Goal: Feedback & Contribution: Contribute content

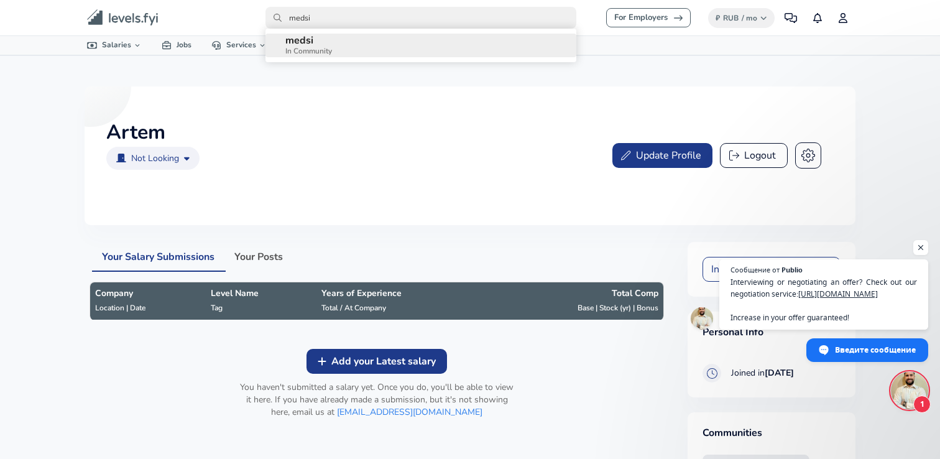
type input "medsi"
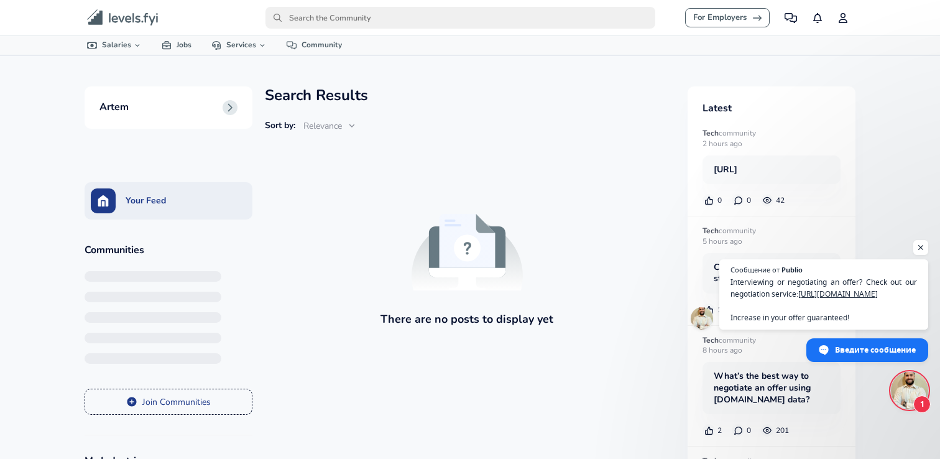
click at [338, 25] on input "primary" at bounding box center [461, 18] width 390 height 22
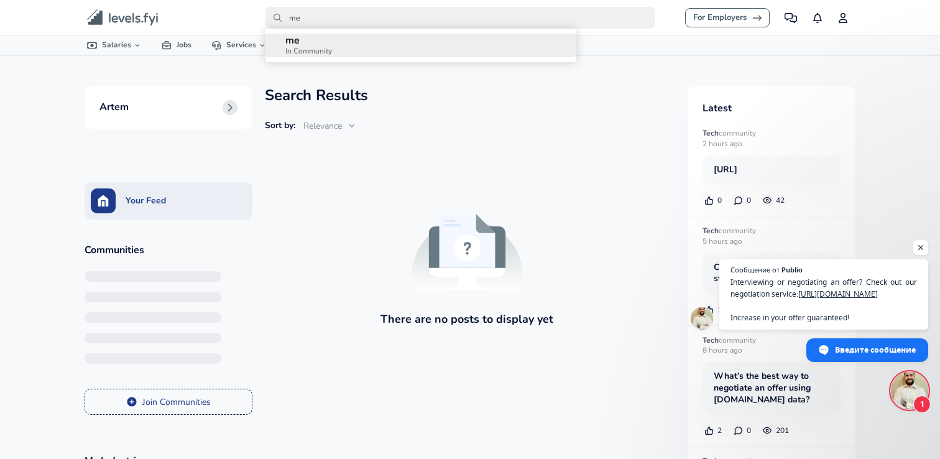
type input "med"
type input "ме"
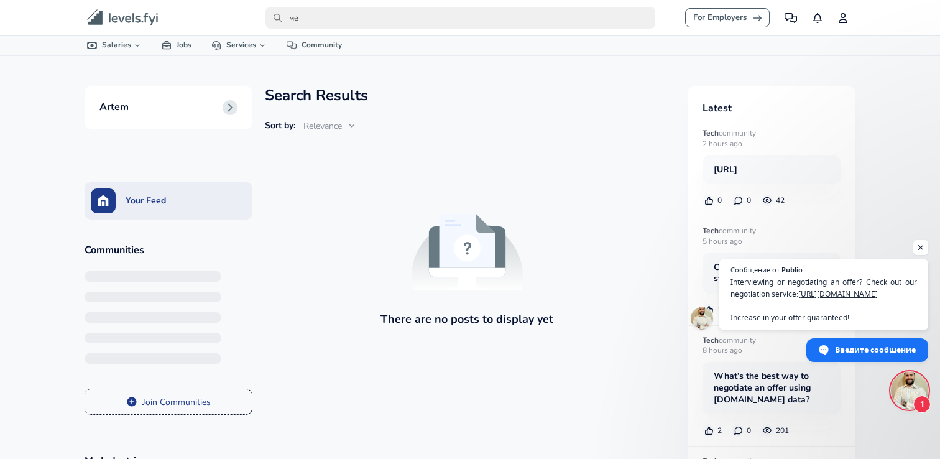
click at [128, 19] on icon "Levels FYI Logo" at bounding box center [123, 17] width 72 height 17
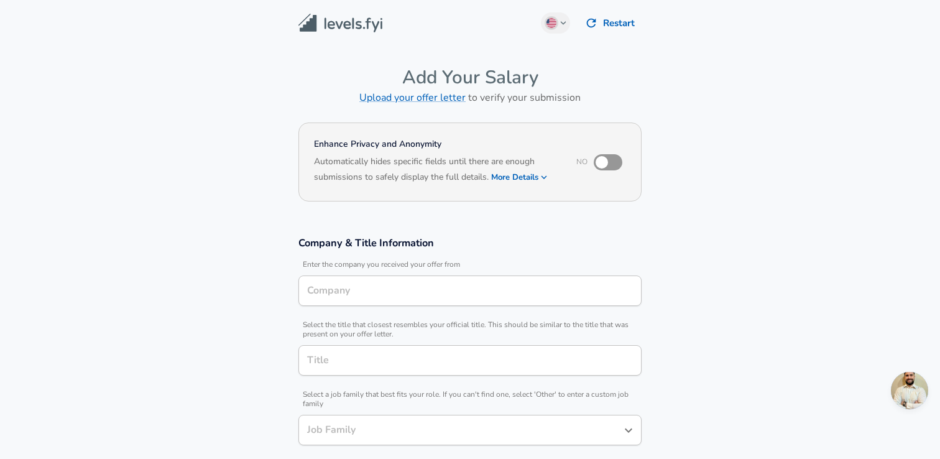
type input "Software Engineer"
type input "Medsi Digital"
type input "Software Engineer"
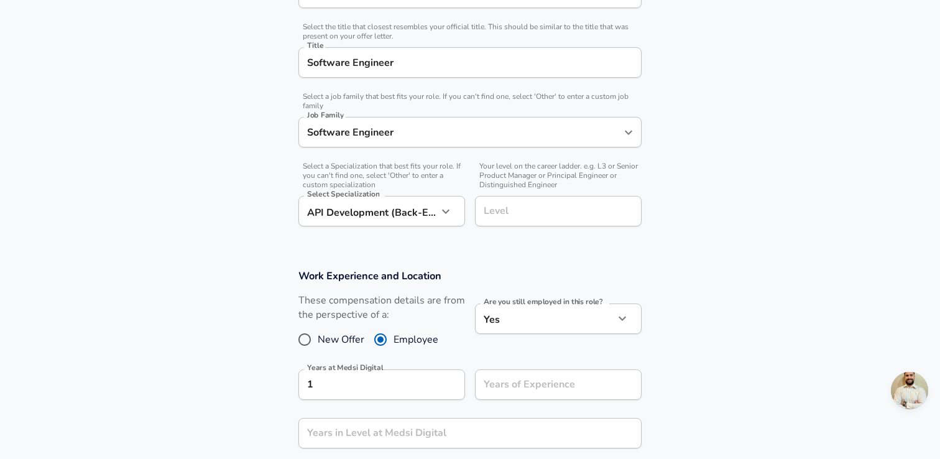
scroll to position [298, 0]
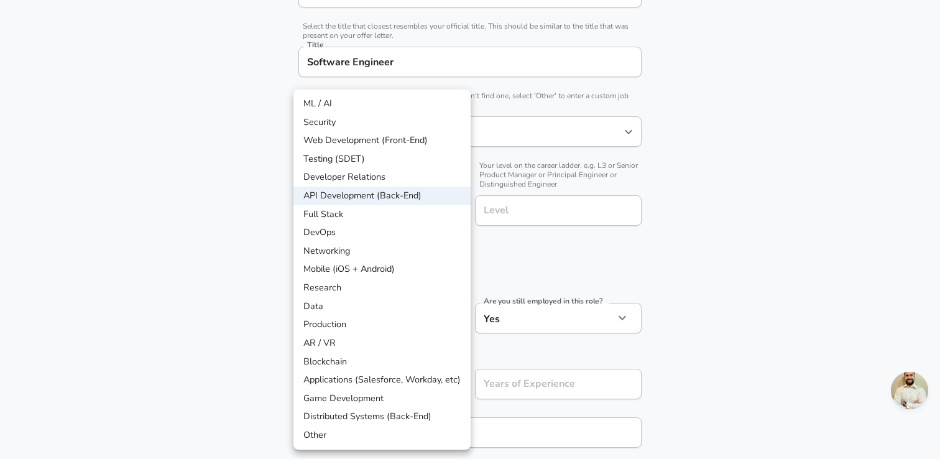
click at [711, 291] on div at bounding box center [470, 229] width 940 height 459
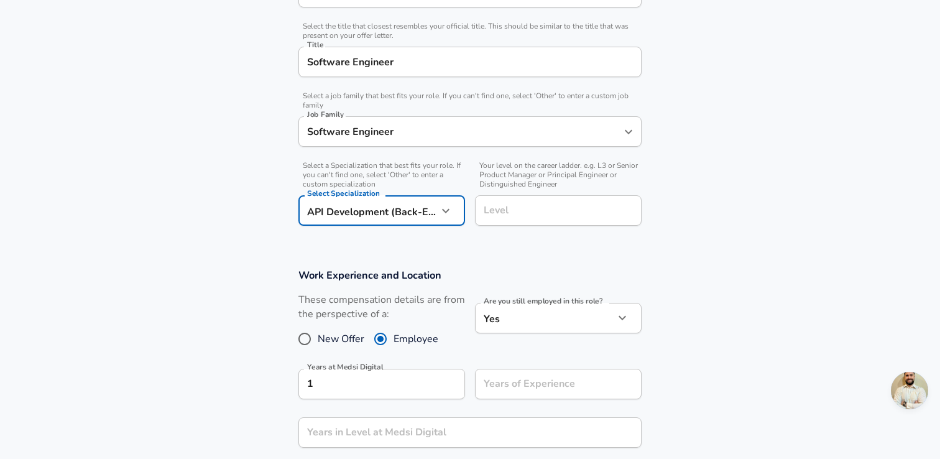
click at [550, 220] on div "Level" at bounding box center [558, 210] width 167 height 30
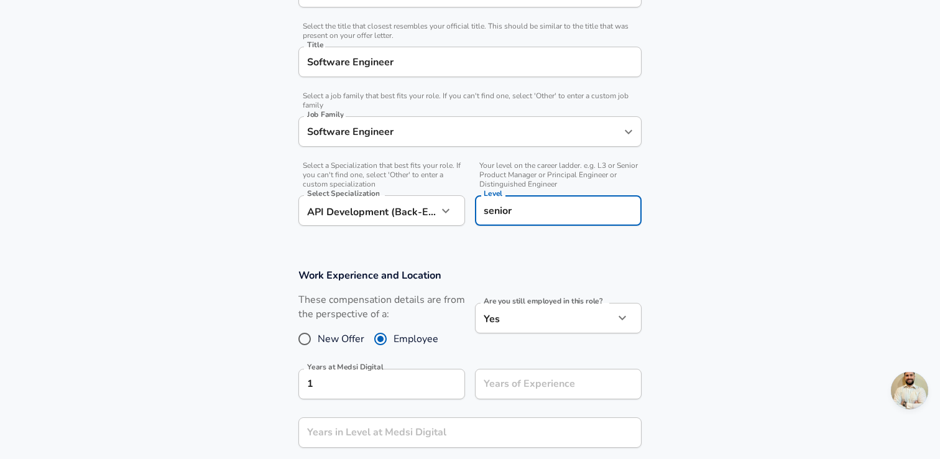
type input "senior"
click at [591, 264] on section "Work Experience and Location These compensation details are from the perspectiv…" at bounding box center [470, 389] width 940 height 270
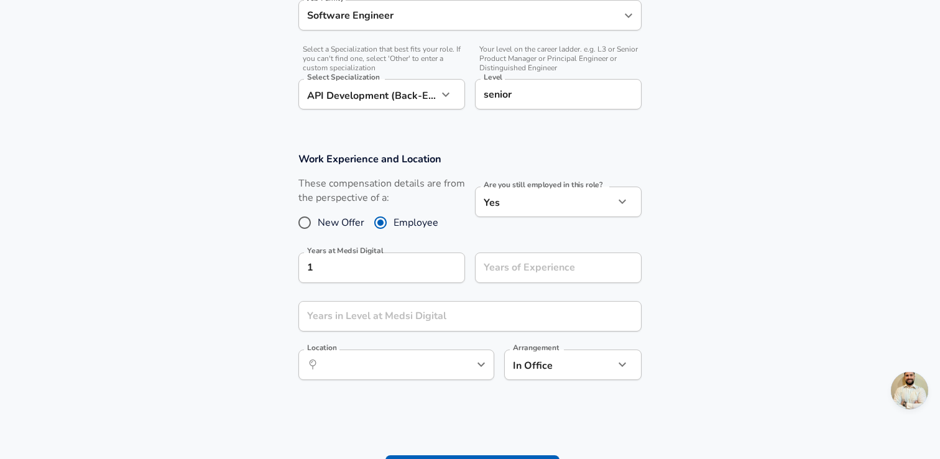
scroll to position [433, 0]
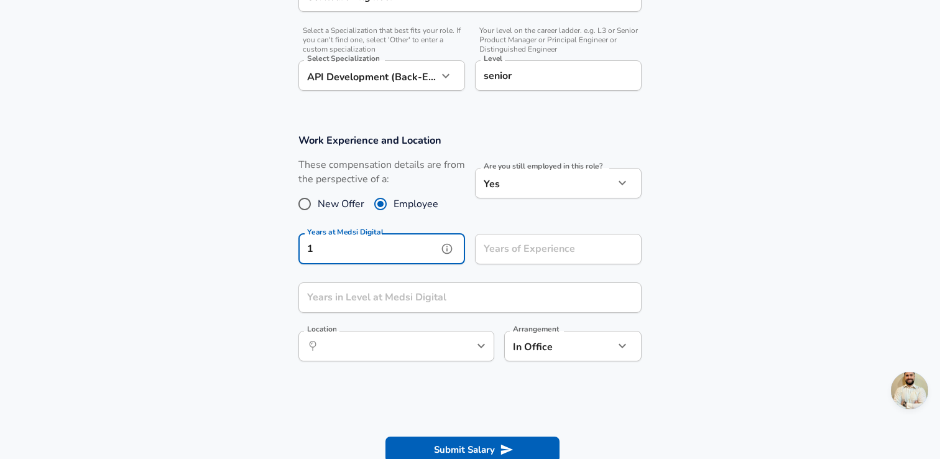
click at [387, 251] on input "1" at bounding box center [367, 249] width 139 height 30
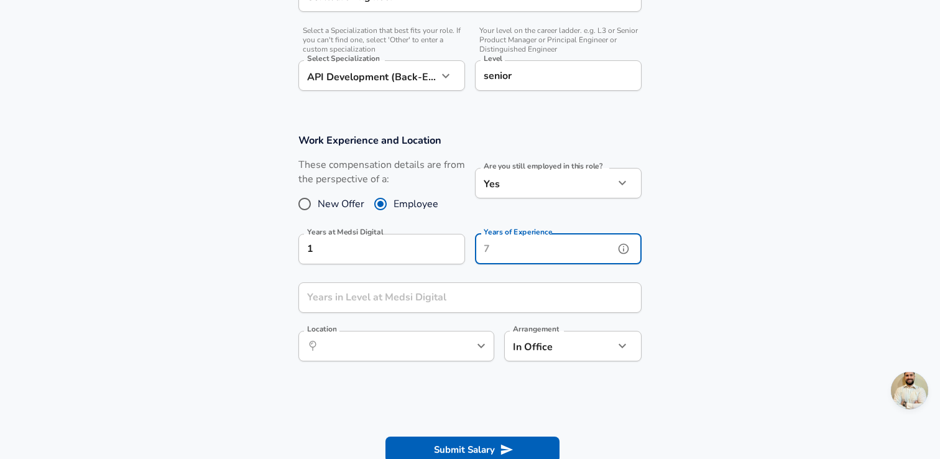
click at [514, 257] on input "Years of Experience" at bounding box center [544, 249] width 139 height 30
type input "4"
type input "3"
click at [411, 300] on input "Years in Level at Medsi Digital" at bounding box center [456, 297] width 316 height 30
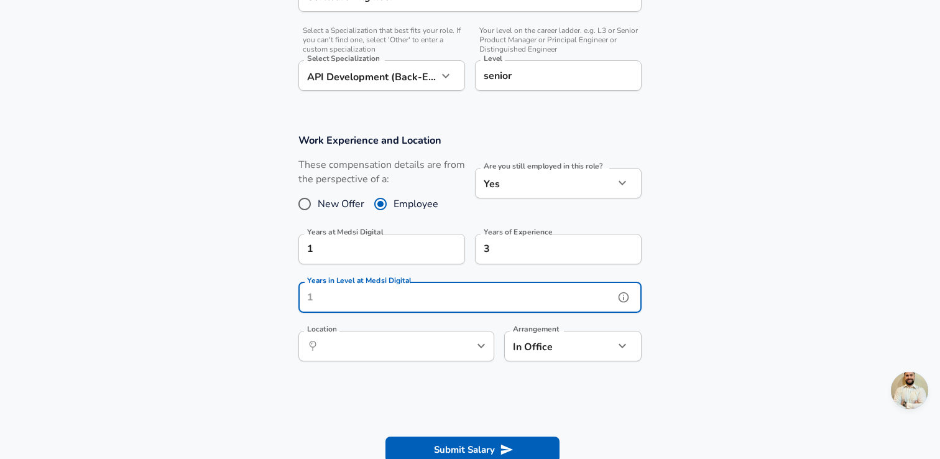
click at [368, 300] on input "Years in Level at Medsi Digital" at bounding box center [456, 297] width 316 height 30
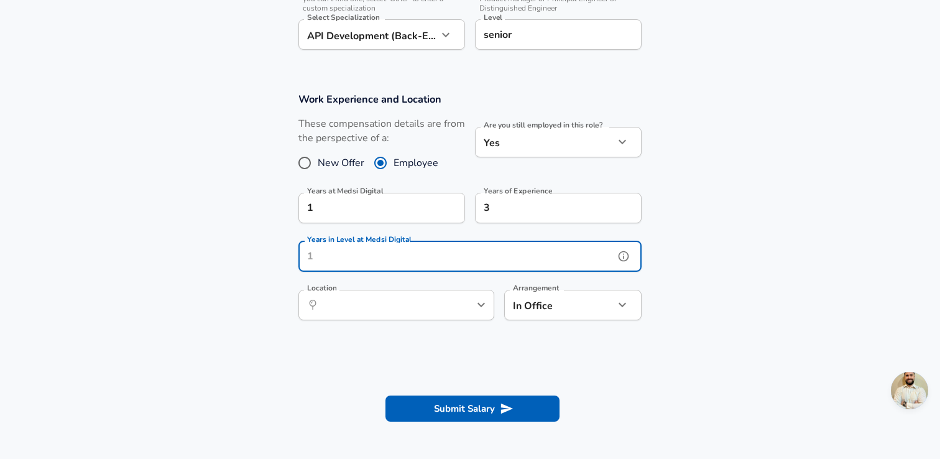
scroll to position [524, 0]
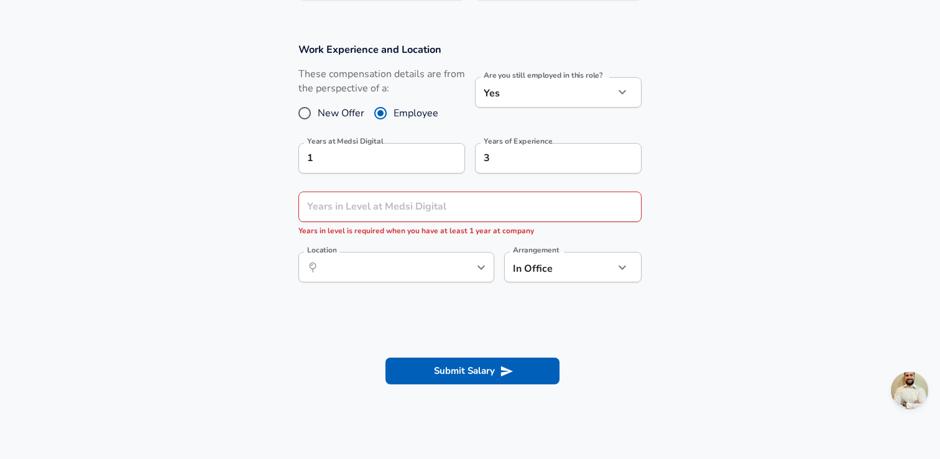
click at [566, 236] on div "Work Experience and Location These compensation details are from the perspectiv…" at bounding box center [470, 166] width 373 height 249
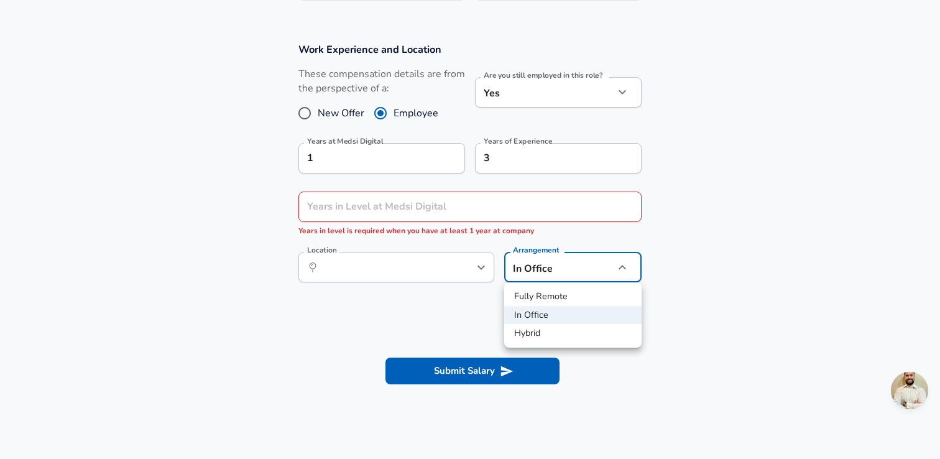
click at [560, 297] on li "Fully Remote" at bounding box center [572, 296] width 137 height 19
type input "remote"
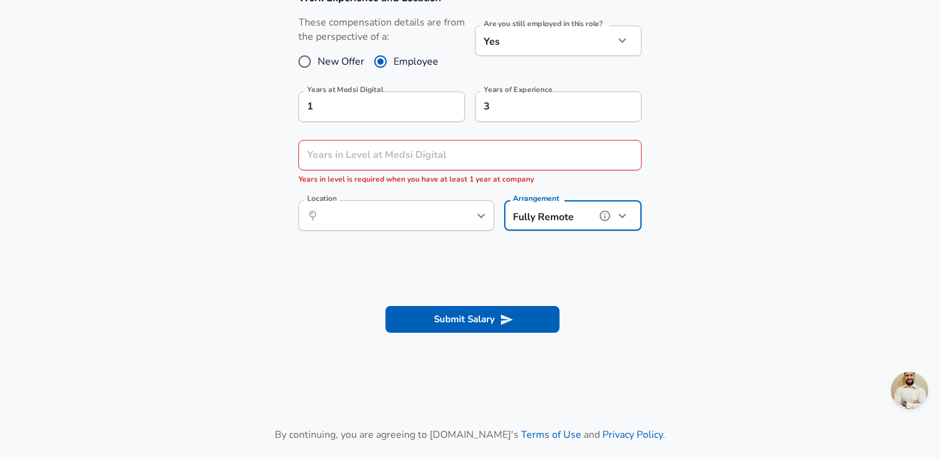
scroll to position [580, 0]
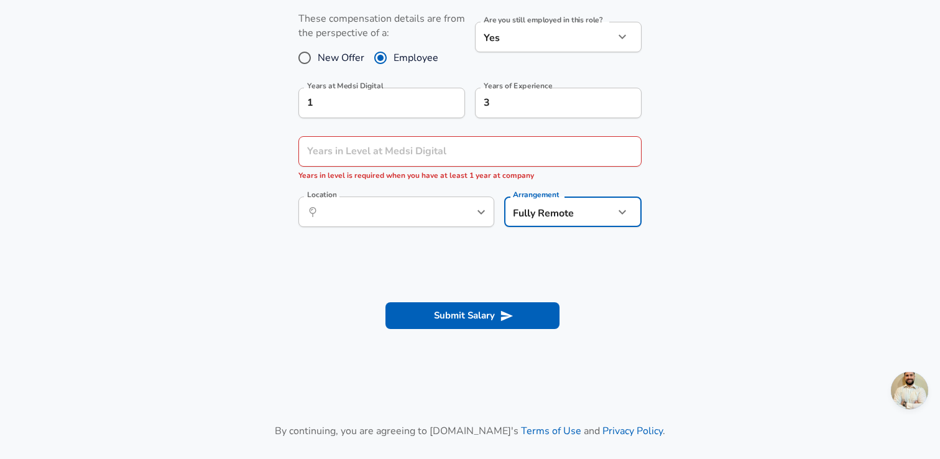
click at [481, 333] on section "Submit Salary" at bounding box center [470, 314] width 940 height 70
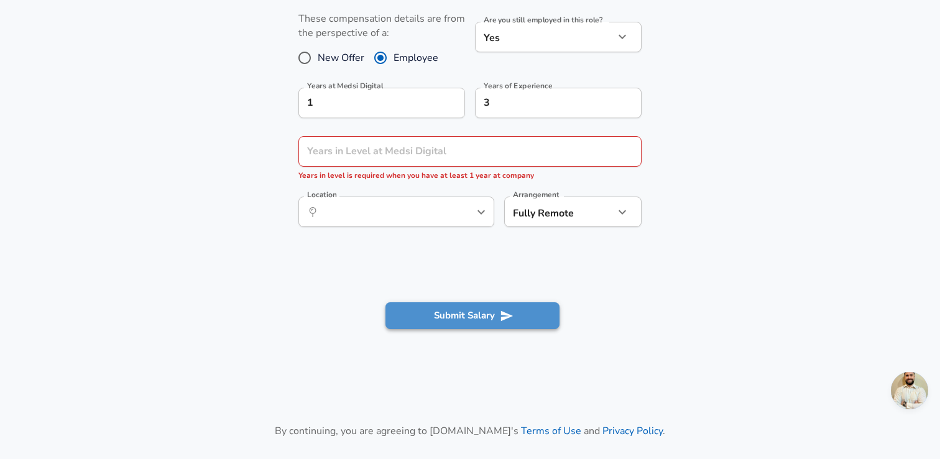
click at [486, 318] on button "Submit Salary" at bounding box center [473, 315] width 174 height 26
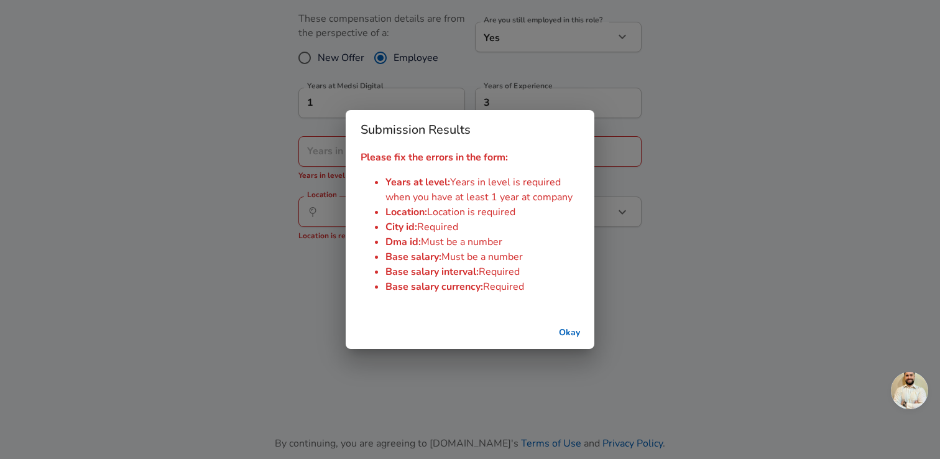
click at [561, 331] on button "Okay" at bounding box center [570, 332] width 40 height 23
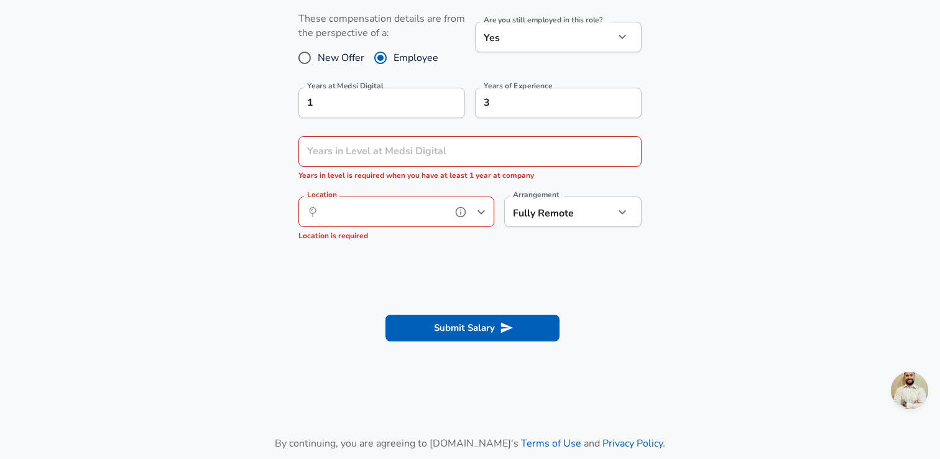
click at [429, 216] on input "Location" at bounding box center [382, 211] width 127 height 19
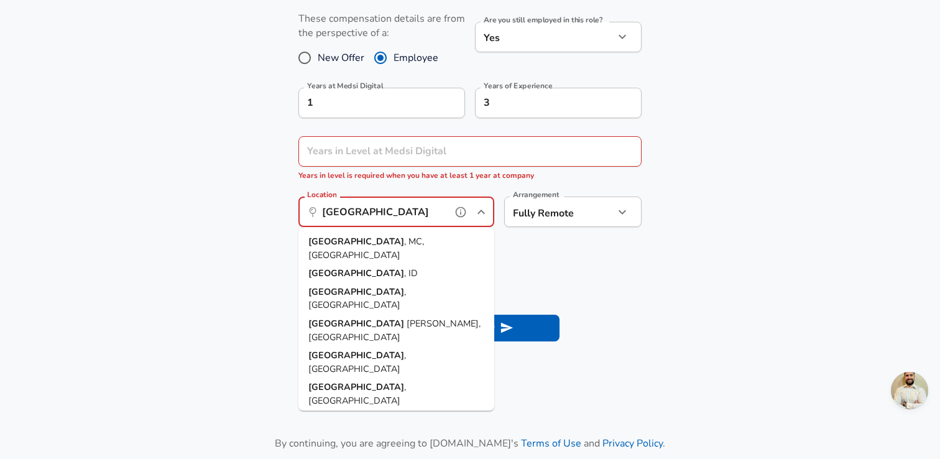
click at [366, 238] on span ", MC, Russia" at bounding box center [366, 248] width 116 height 26
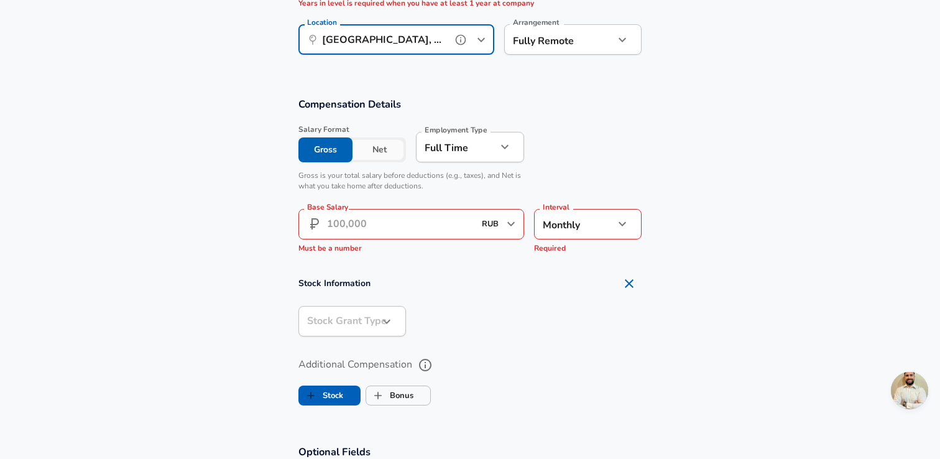
scroll to position [760, 0]
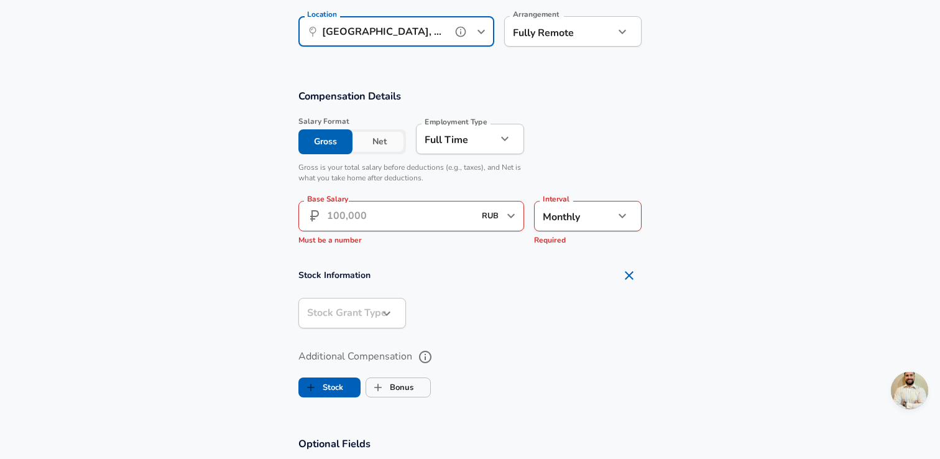
type input "Moscow, MC, Russia"
click at [372, 221] on input "Base Salary" at bounding box center [400, 216] width 147 height 30
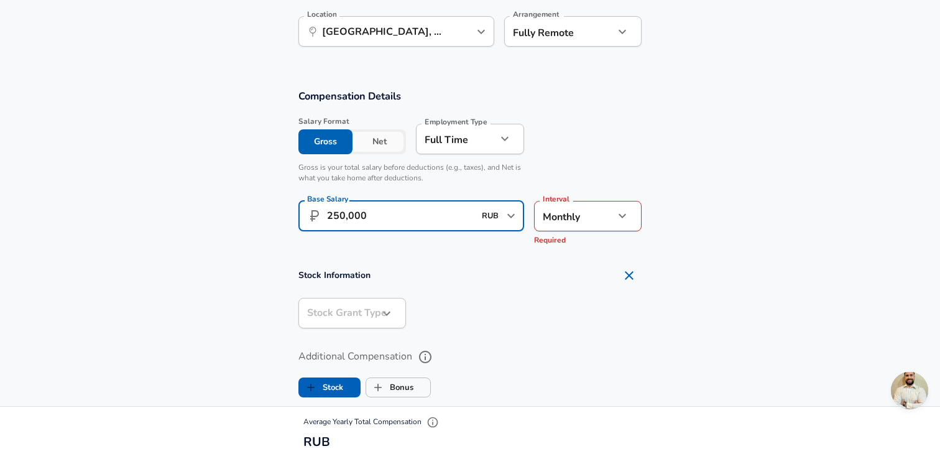
type input "250,000"
click at [558, 329] on div at bounding box center [524, 312] width 236 height 49
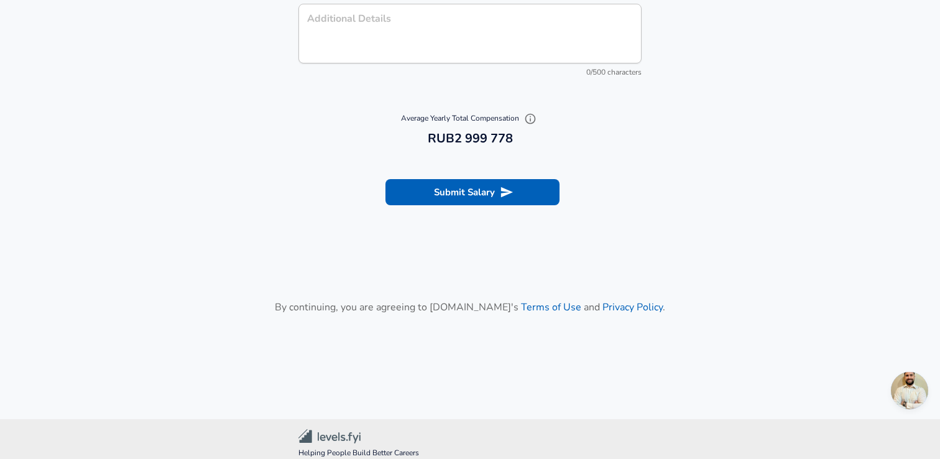
scroll to position [1412, 0]
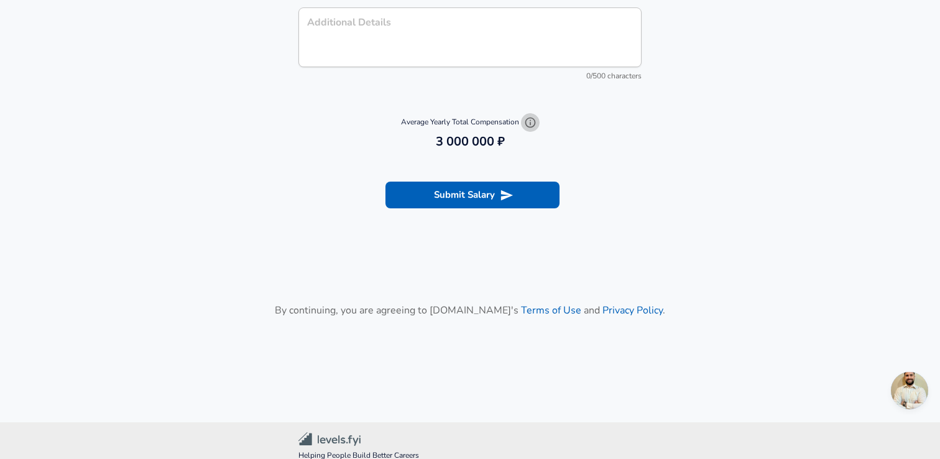
click at [530, 122] on icon "button" at bounding box center [530, 123] width 11 height 11
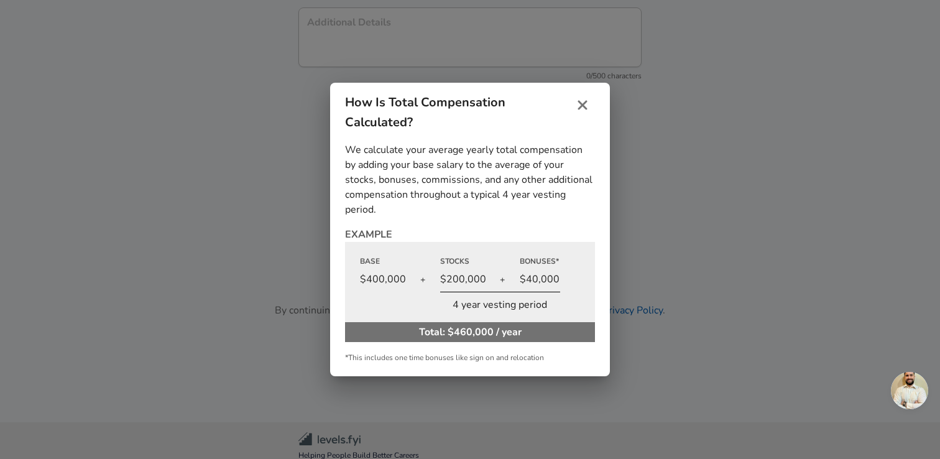
click at [591, 103] on button "close" at bounding box center [582, 105] width 25 height 25
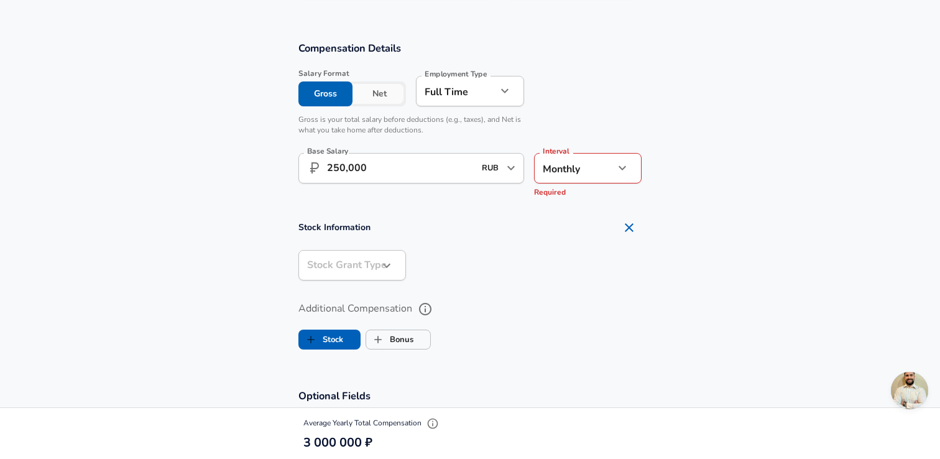
scroll to position [795, 0]
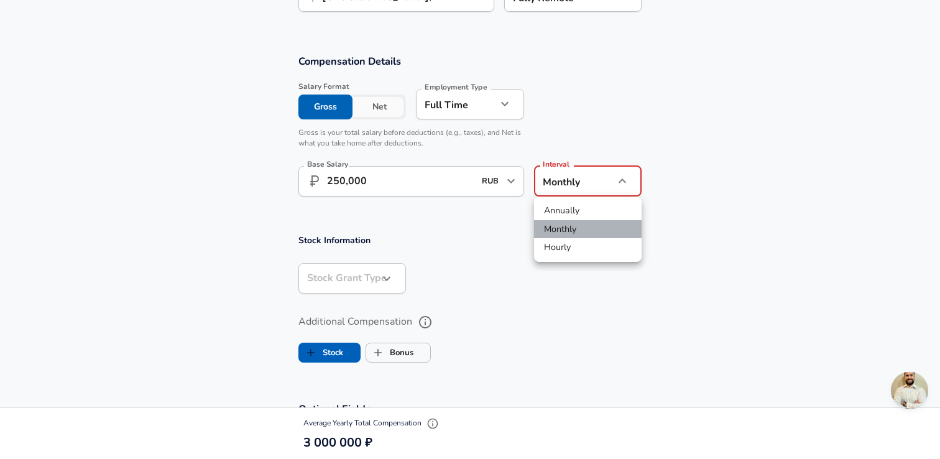
click at [565, 227] on li "Monthly" at bounding box center [588, 229] width 108 height 19
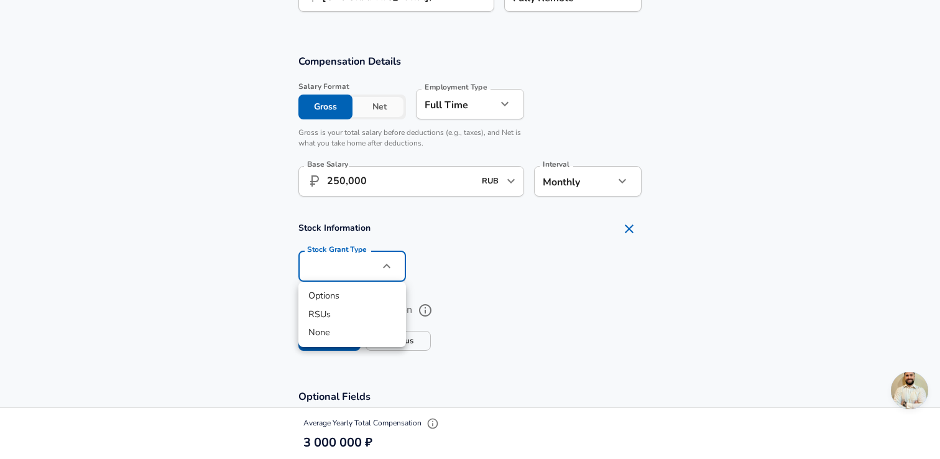
click at [327, 337] on li "None" at bounding box center [352, 332] width 108 height 19
type input "none"
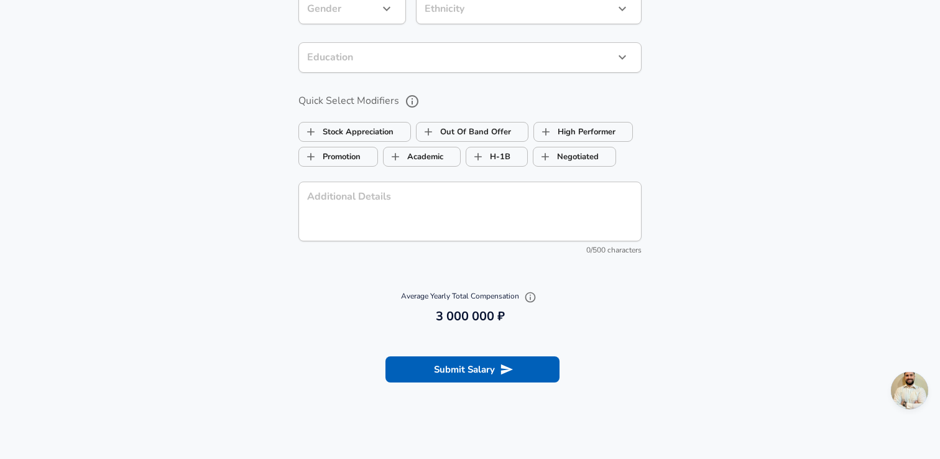
scroll to position [1290, 0]
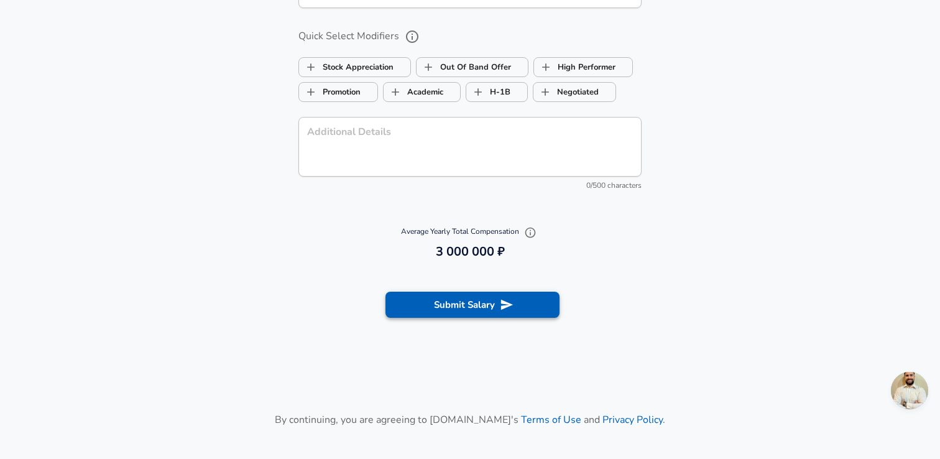
click at [500, 307] on icon "submit" at bounding box center [507, 305] width 14 height 14
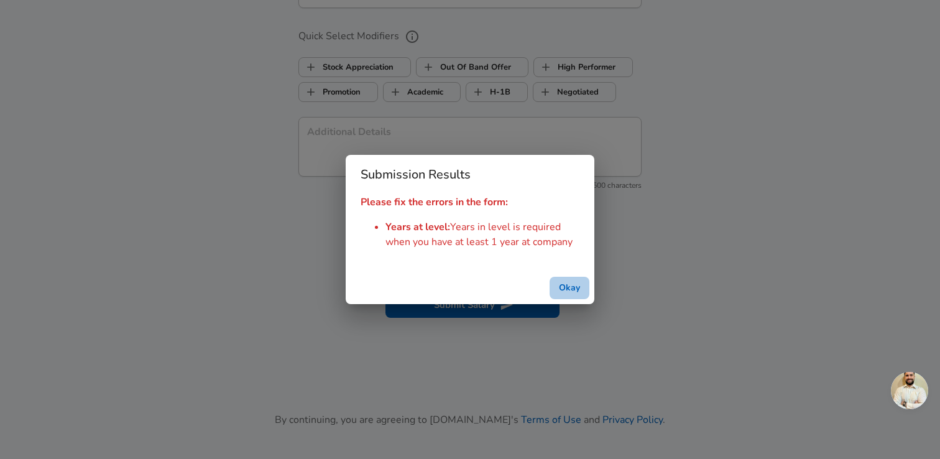
click at [573, 290] on button "Okay" at bounding box center [570, 288] width 40 height 23
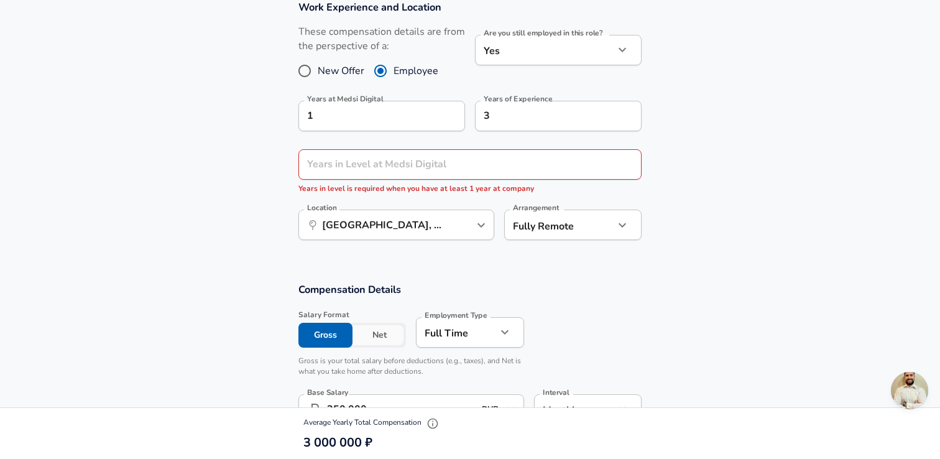
scroll to position [560, 0]
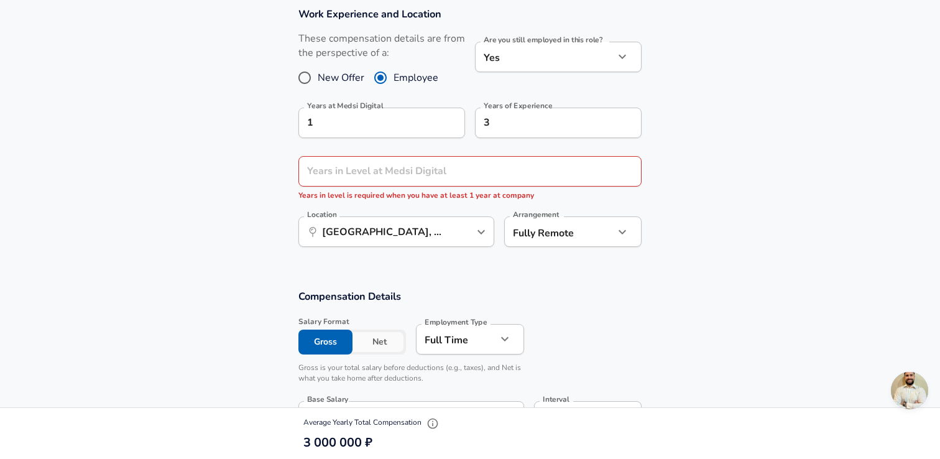
click at [329, 195] on span "Years in level is required when you have at least 1 year at company" at bounding box center [416, 195] width 236 height 10
copy div "Years in level is required when you have at least 1 year at company Location"
click at [379, 177] on input "Years in Level at Medsi Digital" at bounding box center [456, 171] width 316 height 30
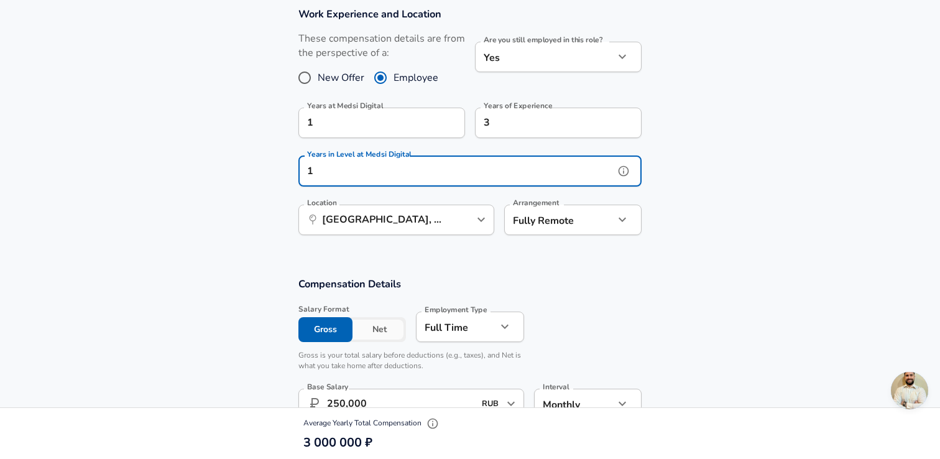
type input "1"
click at [802, 226] on section "Work Experience and Location These compensation details are from the perspectiv…" at bounding box center [470, 128] width 940 height 270
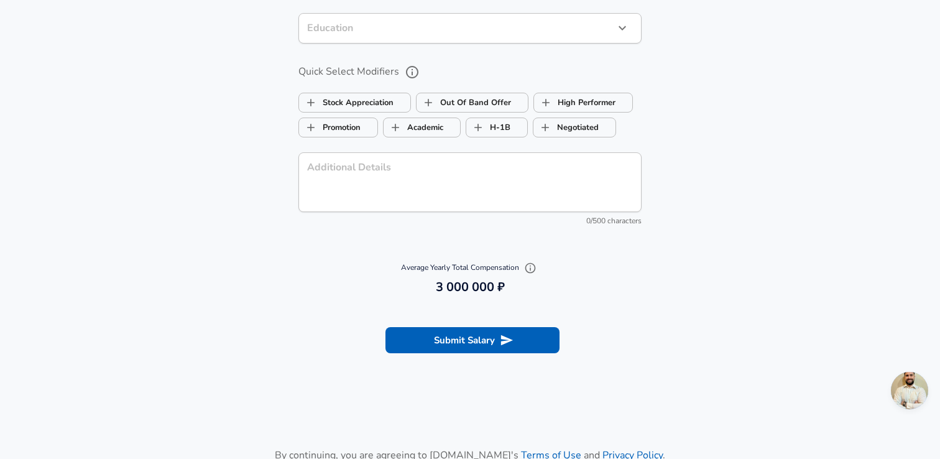
scroll to position [1275, 0]
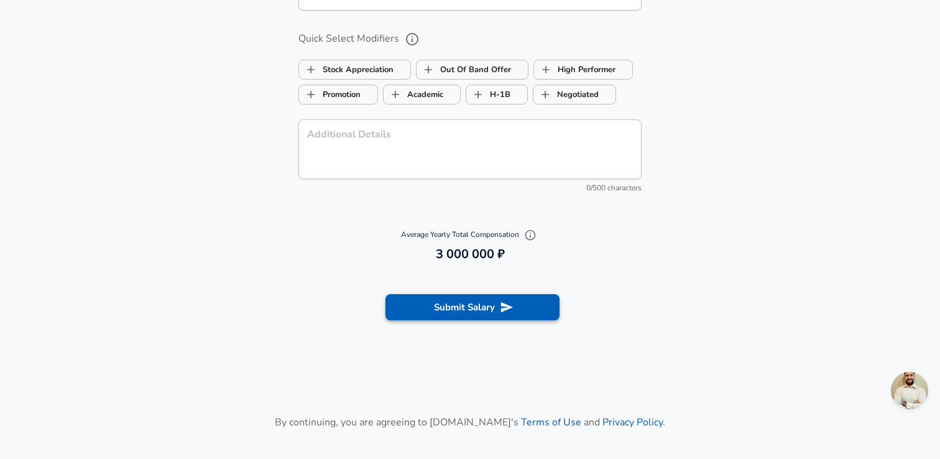
click at [483, 310] on button "Submit Salary" at bounding box center [473, 307] width 174 height 26
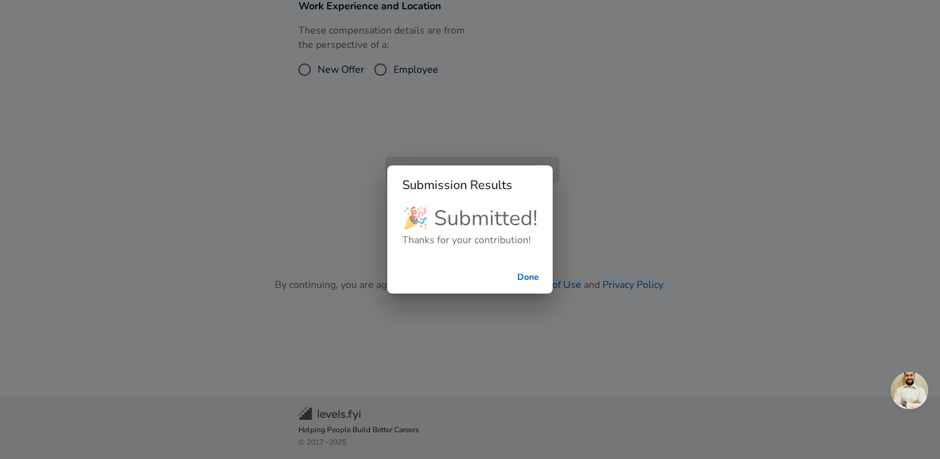
scroll to position [351, 0]
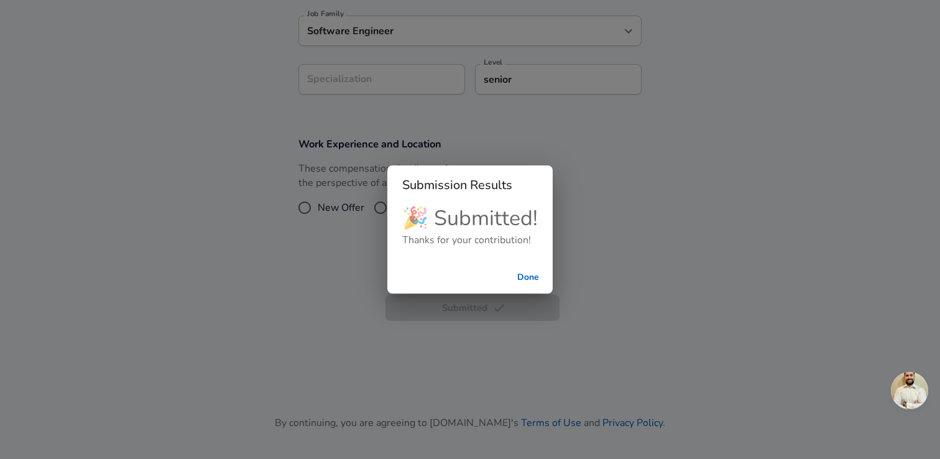
click at [526, 273] on button "Done" at bounding box center [528, 277] width 40 height 23
